Goal: Information Seeking & Learning: Compare options

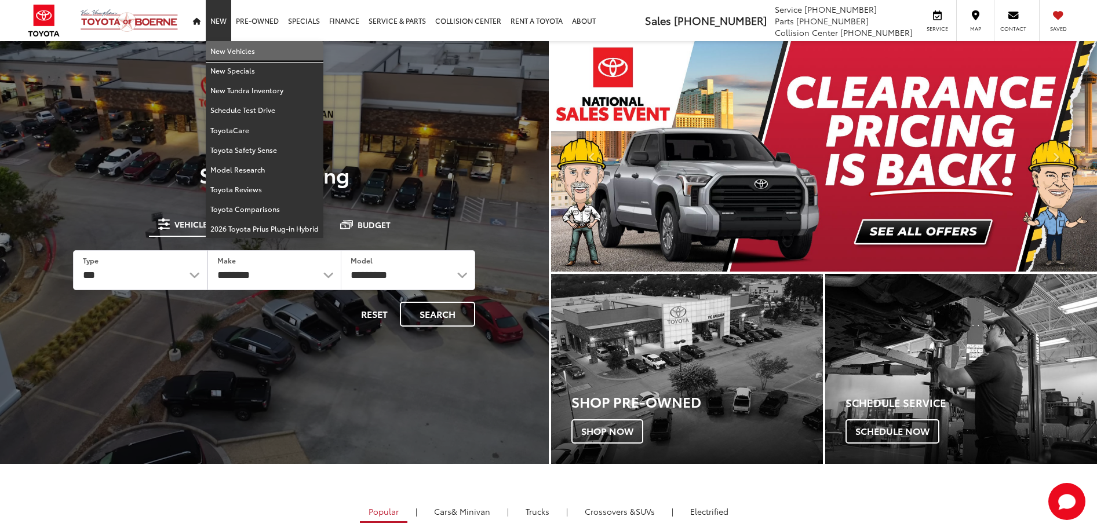
click at [224, 52] on link "New Vehicles" at bounding box center [265, 51] width 118 height 20
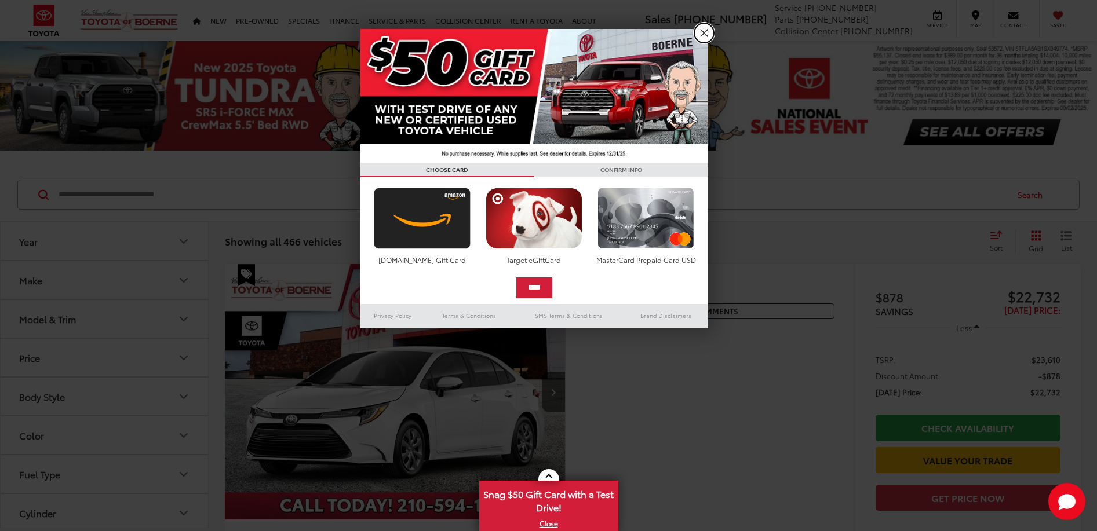
click at [706, 33] on link "X" at bounding box center [704, 33] width 20 height 20
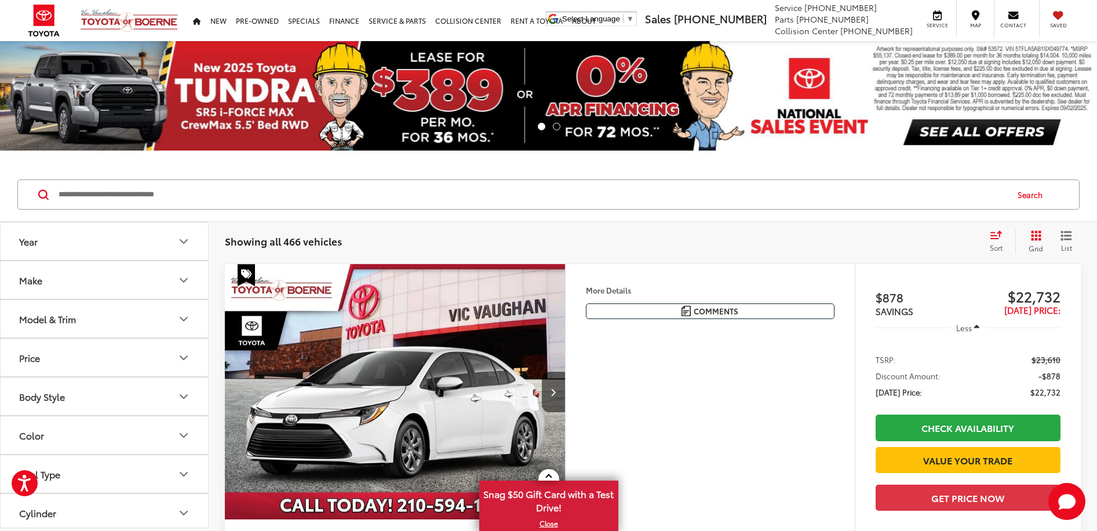
click at [190, 320] on icon "Model & Trim" at bounding box center [184, 319] width 14 height 14
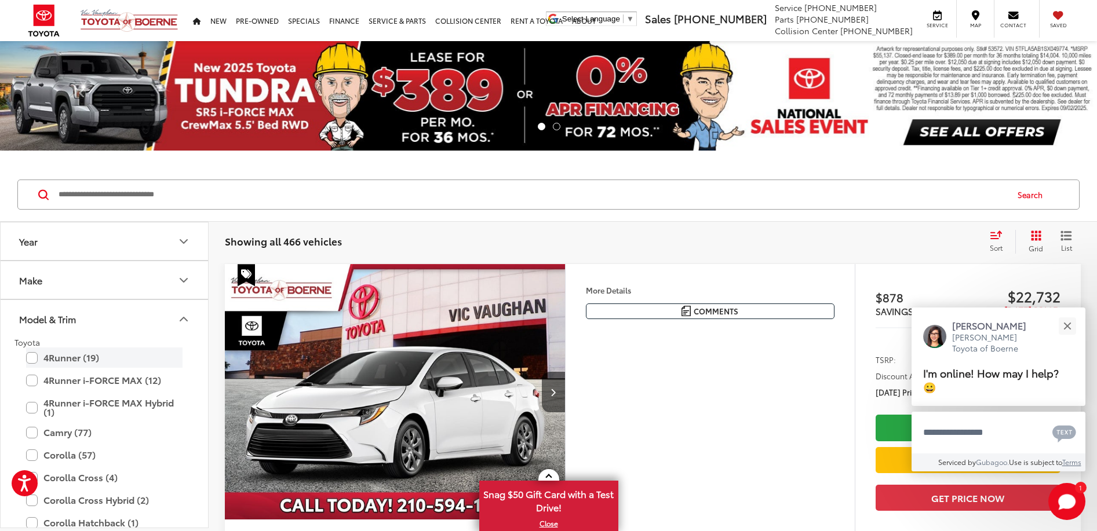
click at [32, 358] on label "4Runner (19)" at bounding box center [104, 358] width 156 height 20
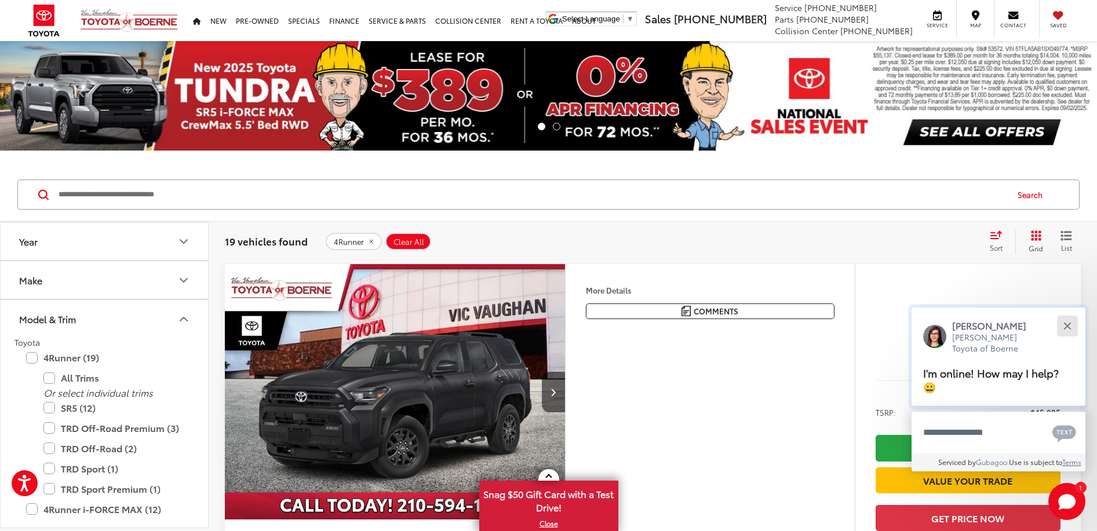
click at [1067, 323] on button "Close" at bounding box center [1067, 326] width 25 height 25
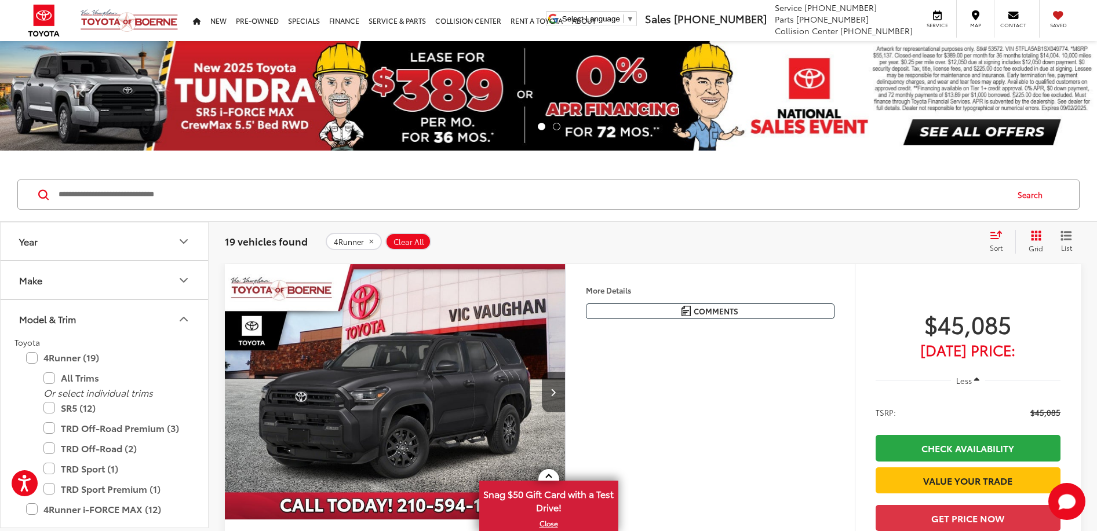
click at [1037, 234] on icon "Grid View" at bounding box center [1036, 236] width 10 height 10
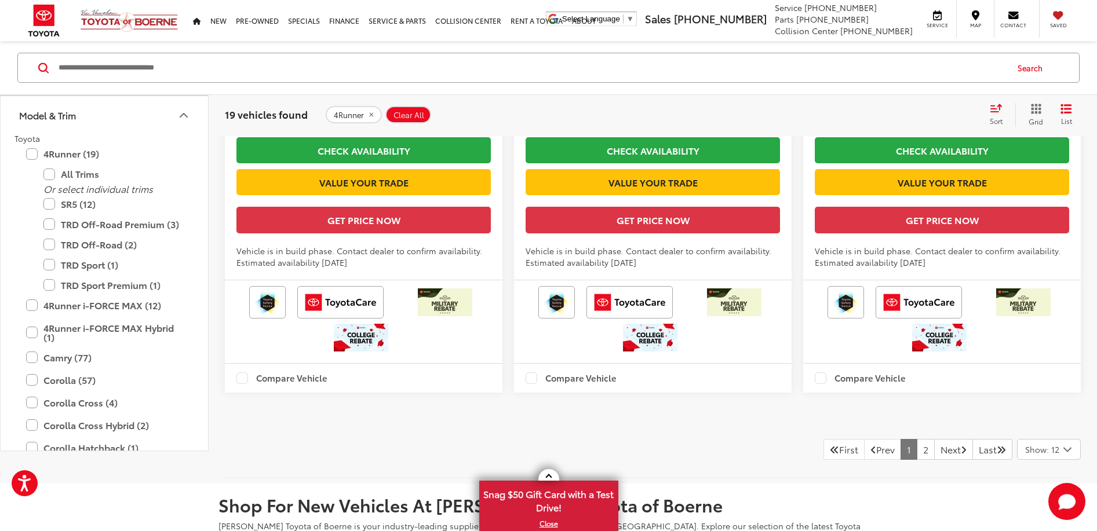
scroll to position [3270, 0]
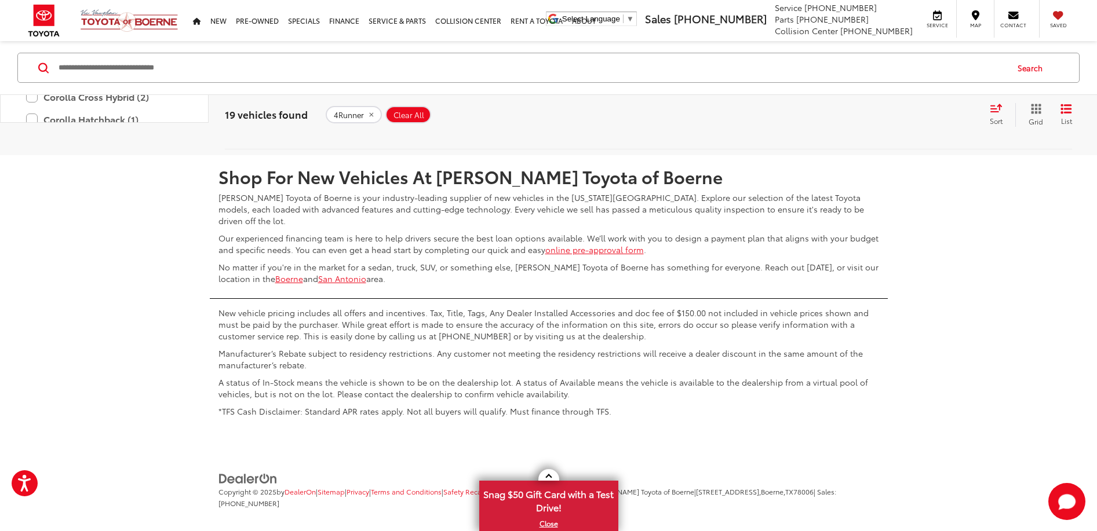
click at [917, 132] on link "2" at bounding box center [926, 121] width 18 height 21
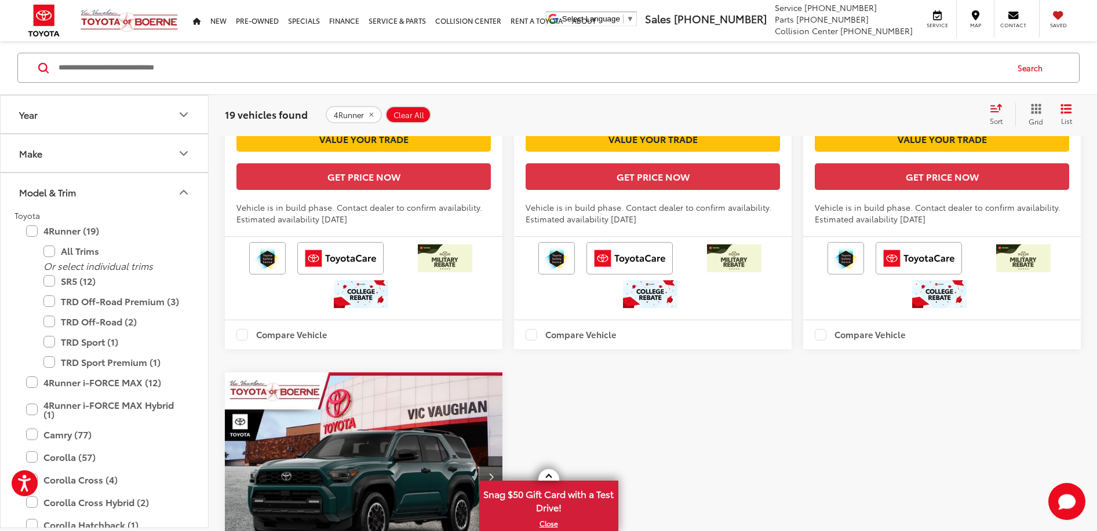
scroll to position [1769, 0]
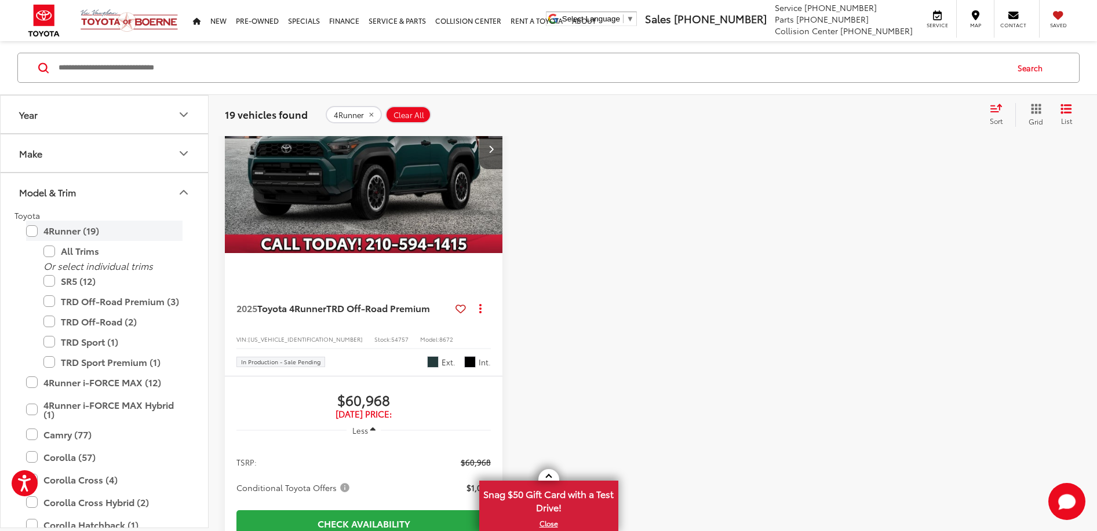
click at [31, 229] on label "4Runner (19)" at bounding box center [104, 231] width 156 height 20
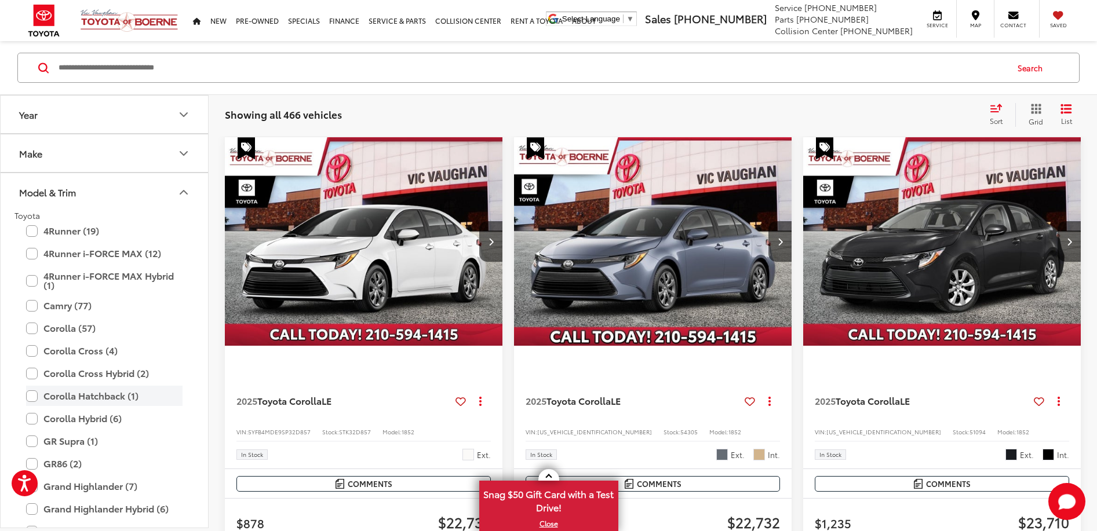
scroll to position [322, 0]
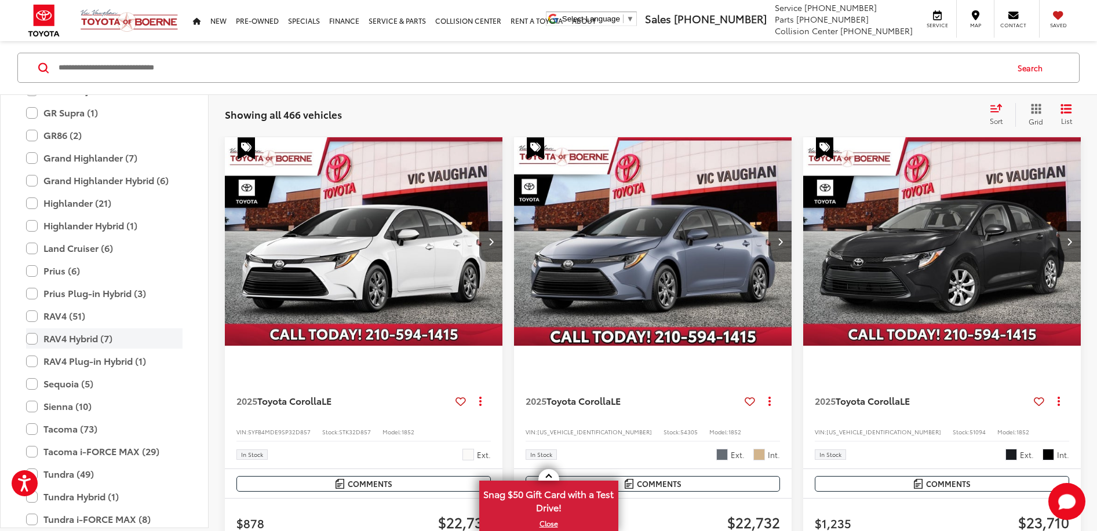
click at [31, 340] on label "RAV4 Hybrid (7)" at bounding box center [104, 339] width 156 height 20
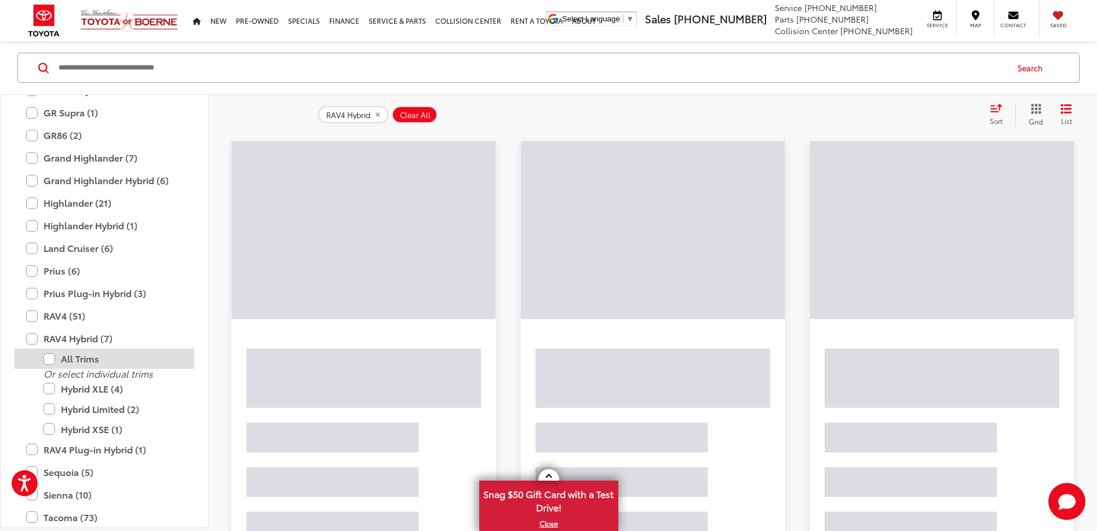
click at [47, 358] on label "All Trims" at bounding box center [112, 359] width 139 height 20
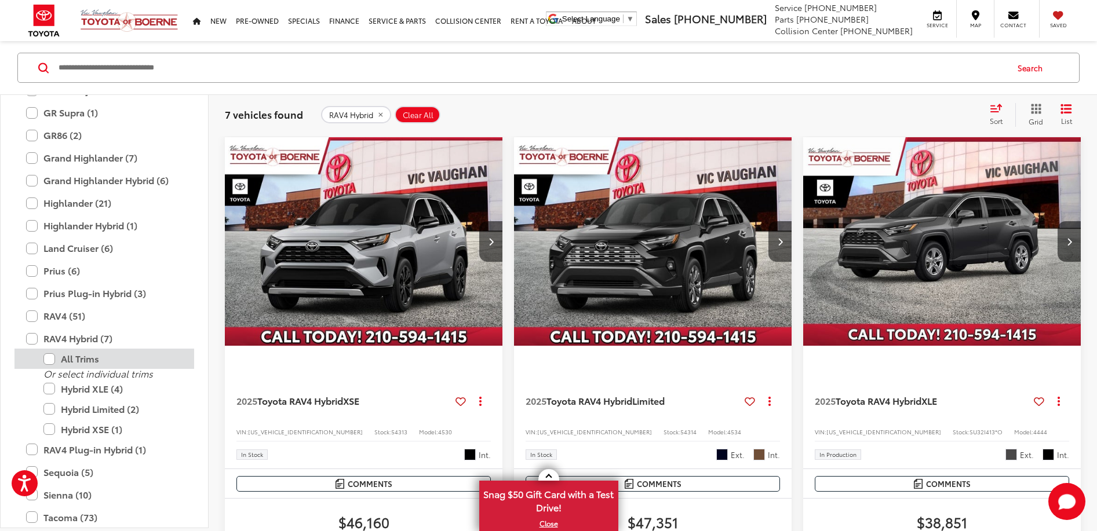
click at [46, 359] on label "All Trims" at bounding box center [112, 359] width 139 height 20
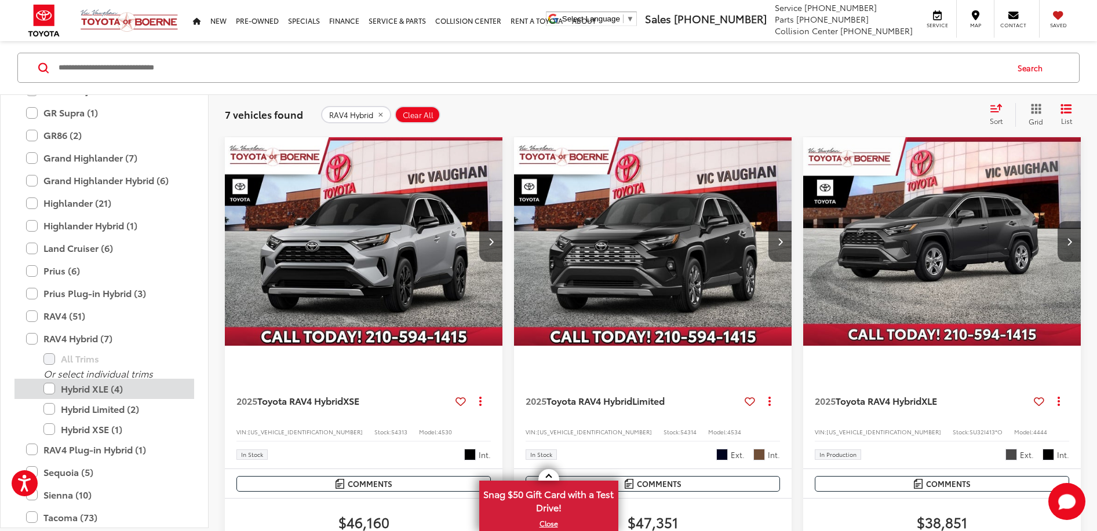
click at [41, 399] on div "Hybrid XLE (4)" at bounding box center [104, 409] width 180 height 20
drag, startPoint x: 51, startPoint y: 386, endPoint x: 60, endPoint y: 403, distance: 18.9
click at [52, 386] on label "Hybrid XLE (4)" at bounding box center [112, 389] width 139 height 20
click at [53, 412] on label "Hybrid Limited (2)" at bounding box center [112, 409] width 139 height 20
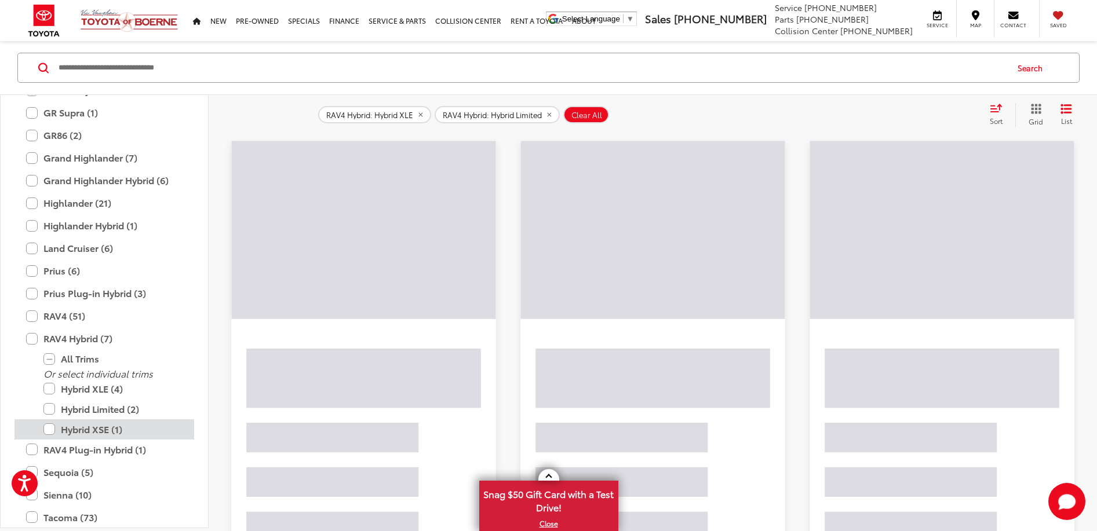
click at [49, 431] on label "Hybrid XSE (1)" at bounding box center [112, 430] width 139 height 20
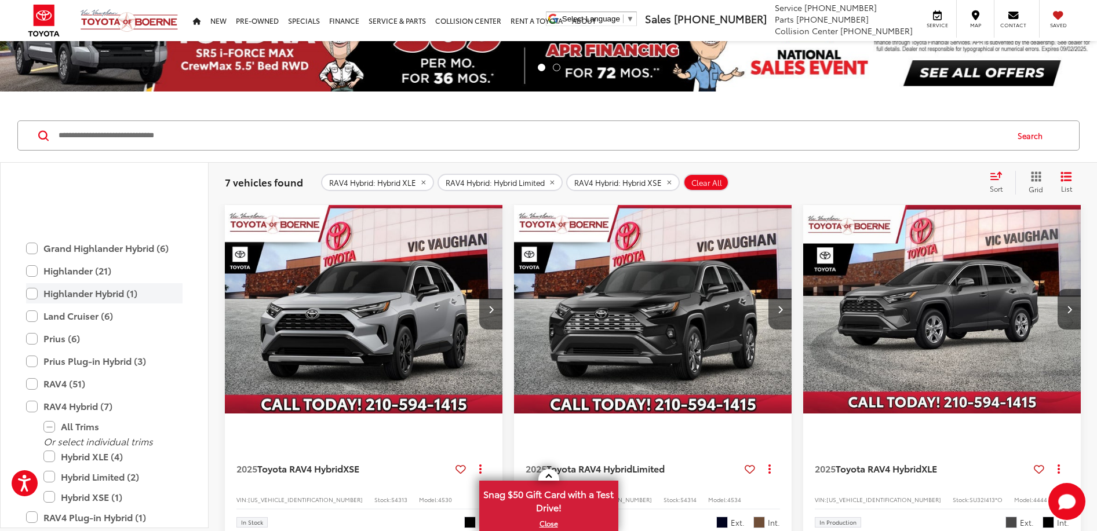
scroll to position [650, 0]
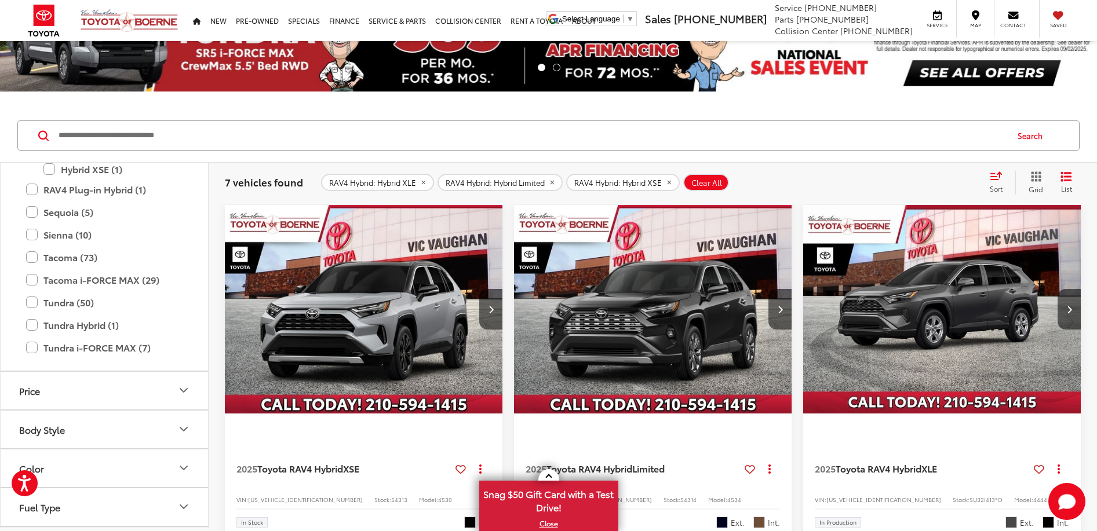
drag, startPoint x: 331, startPoint y: 141, endPoint x: 312, endPoint y: 154, distance: 22.2
click at [329, 143] on input "Search by Make, Model, or Keyword" at bounding box center [531, 136] width 949 height 28
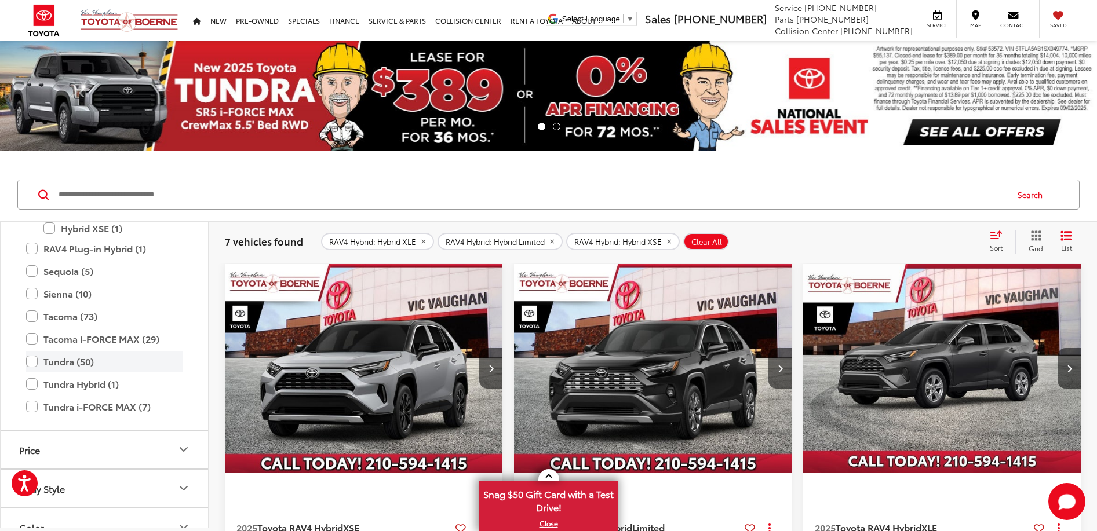
click at [31, 361] on label "Tundra (50)" at bounding box center [104, 362] width 156 height 20
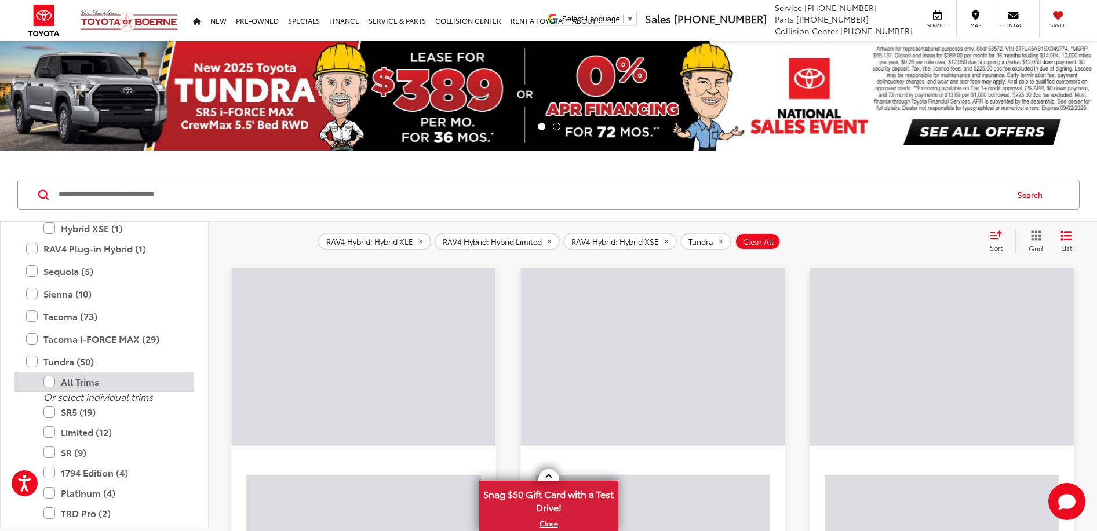
click at [47, 380] on label "All Trims" at bounding box center [112, 382] width 139 height 20
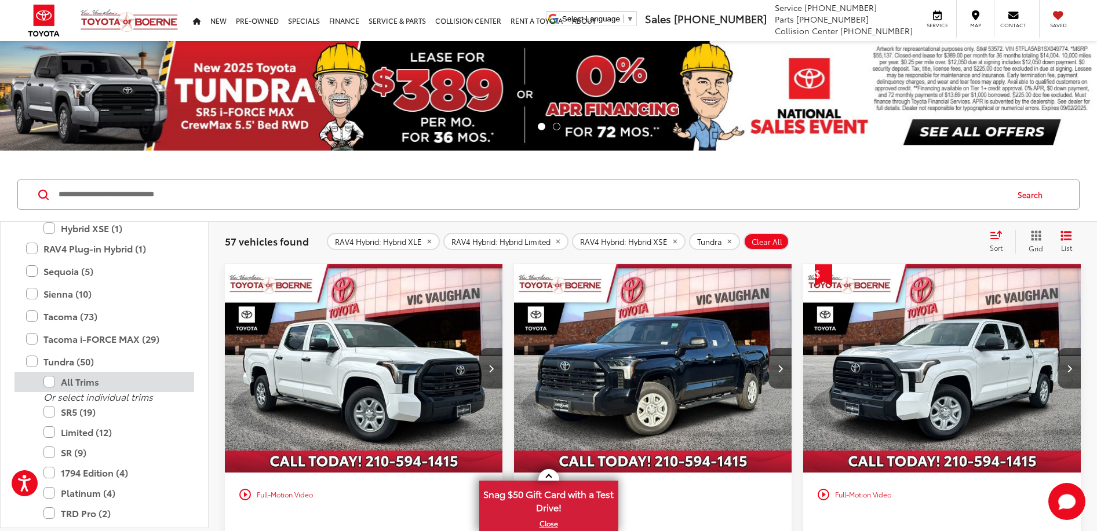
click at [50, 382] on label "All Trims" at bounding box center [112, 382] width 139 height 20
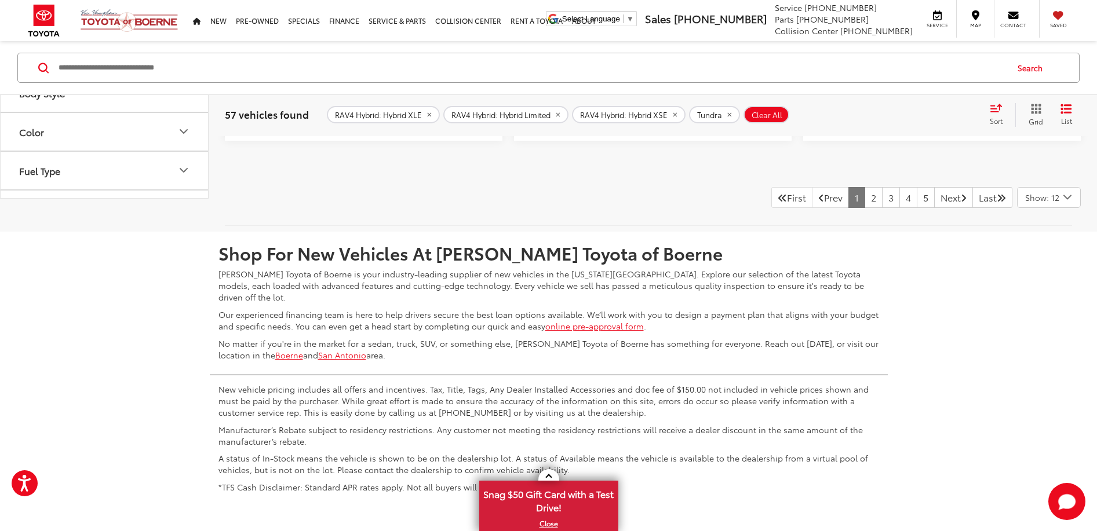
scroll to position [3307, 0]
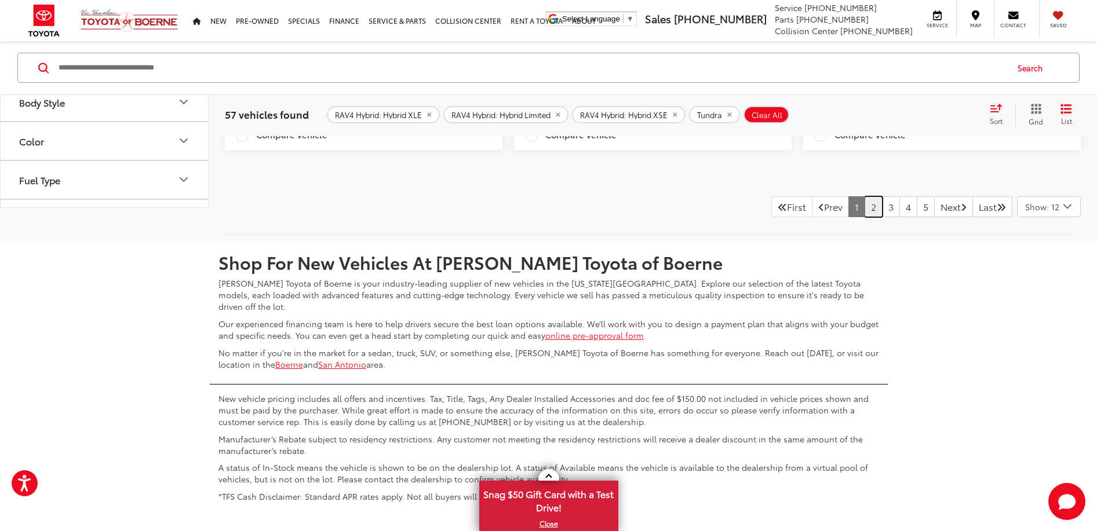
click at [865, 217] on link "2" at bounding box center [874, 206] width 18 height 21
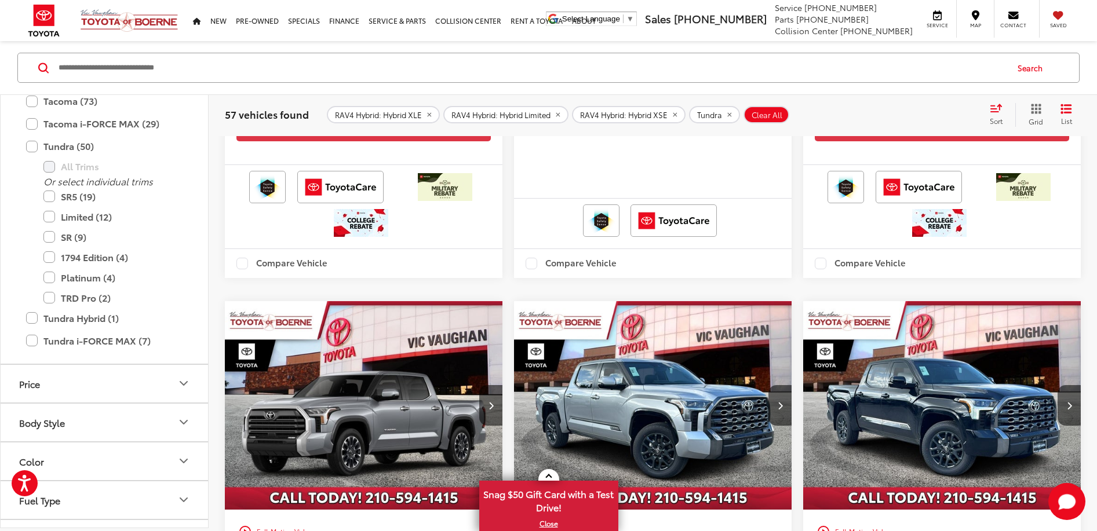
scroll to position [1112, 0]
